Goal: Check status: Check status

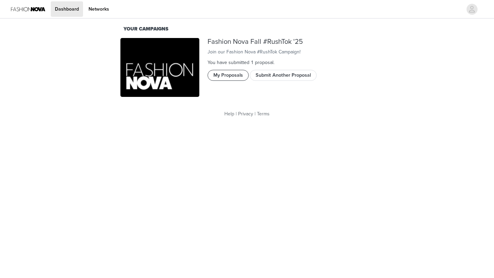
click at [230, 80] on button "My Proposals" at bounding box center [227, 75] width 41 height 11
